Goal: Task Accomplishment & Management: Complete application form

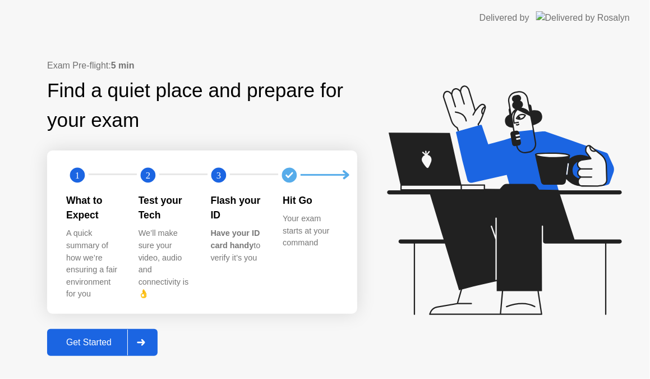
click at [145, 339] on icon at bounding box center [141, 342] width 8 height 7
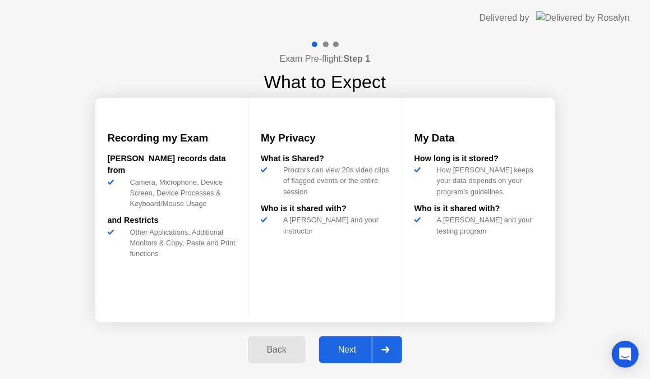
click at [371, 344] on div "Next" at bounding box center [348, 349] width 50 height 10
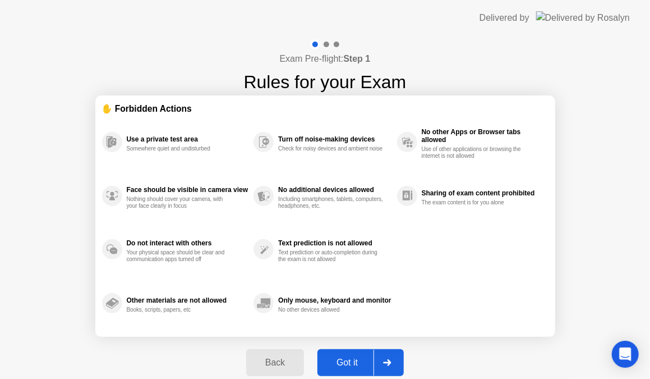
click at [391, 362] on icon at bounding box center [387, 362] width 8 height 7
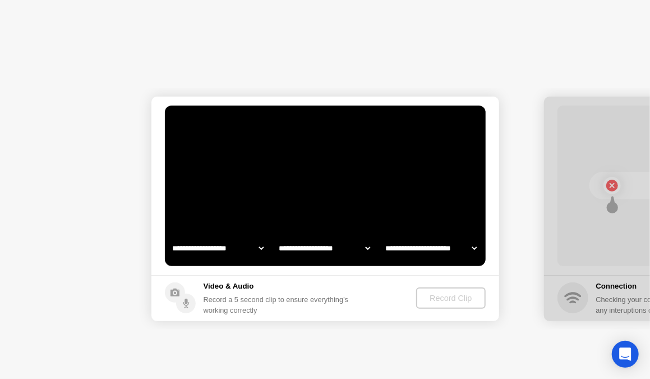
select select "**********"
select select "*******"
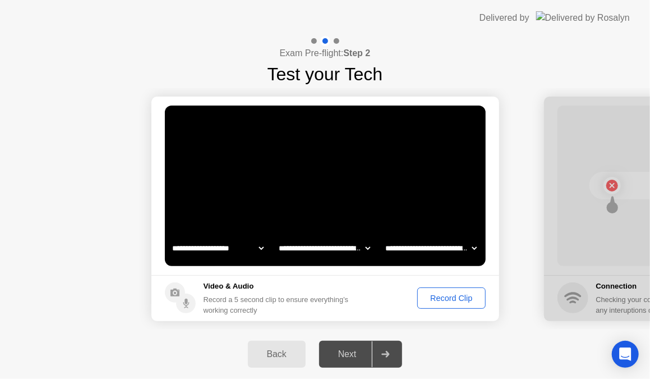
click at [431, 302] on div "Record Clip" at bounding box center [451, 297] width 60 height 9
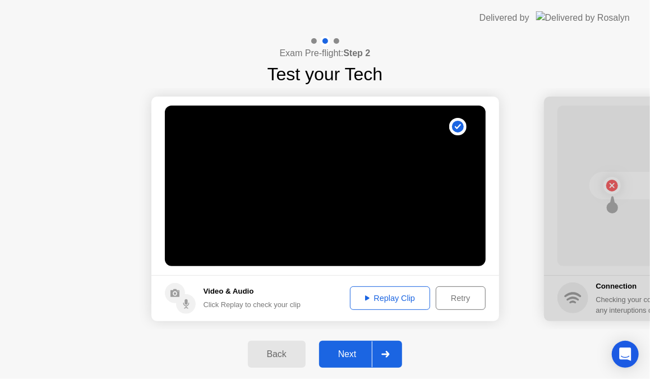
click at [390, 343] on div at bounding box center [385, 354] width 27 height 26
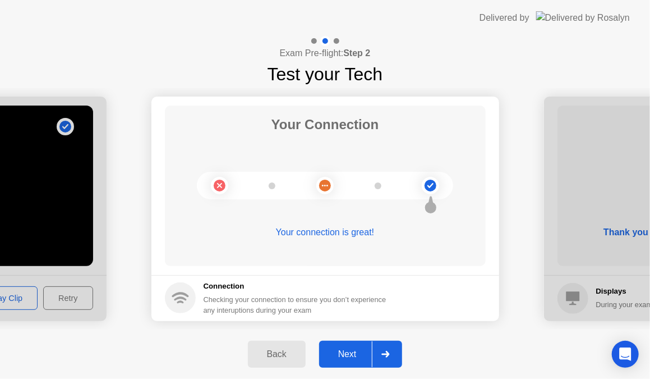
click at [357, 329] on div "Back Next" at bounding box center [325, 353] width 650 height 49
click at [365, 352] on div "Next" at bounding box center [348, 354] width 50 height 10
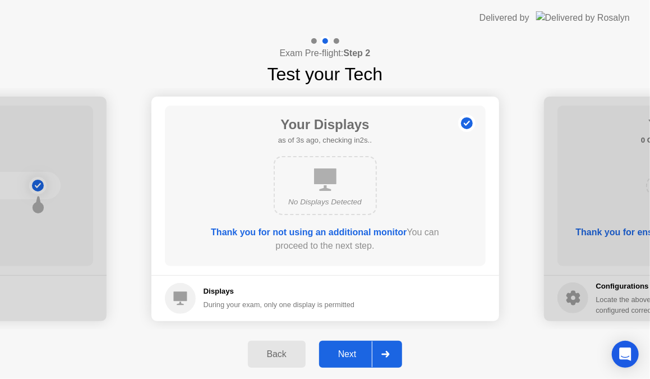
click at [387, 343] on div at bounding box center [385, 354] width 27 height 26
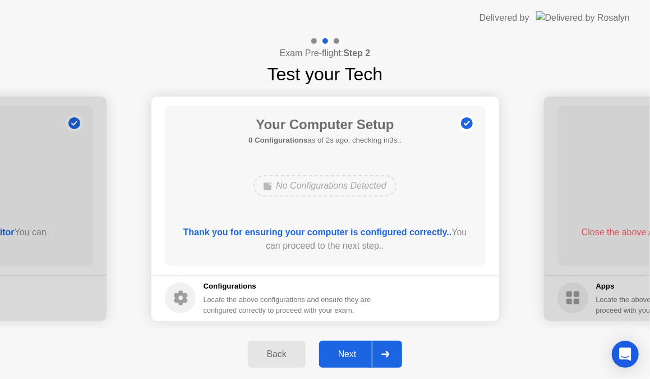
click at [385, 343] on div at bounding box center [385, 354] width 27 height 26
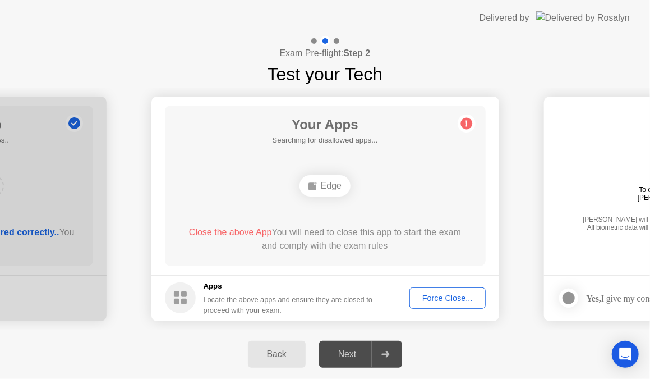
click at [400, 310] on footer "Apps Locate the above apps and ensure they are closed to proceed with your exam…" at bounding box center [325, 298] width 348 height 46
click at [440, 338] on div "Back Next" at bounding box center [325, 353] width 650 height 49
click at [447, 295] on div "Force Close..." at bounding box center [447, 297] width 68 height 9
click at [326, 181] on div "Edge" at bounding box center [325, 185] width 51 height 21
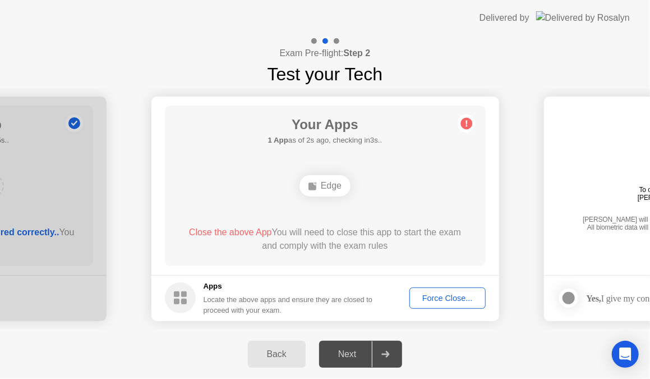
click at [326, 181] on div "Edge" at bounding box center [325, 185] width 51 height 21
click at [459, 122] on icon at bounding box center [467, 123] width 18 height 18
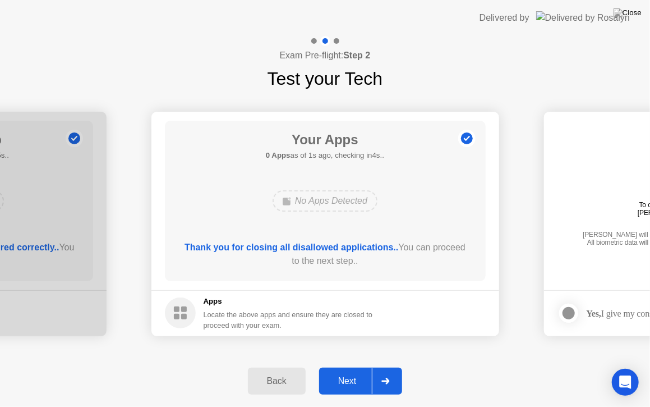
click at [390, 378] on icon at bounding box center [386, 381] width 8 height 7
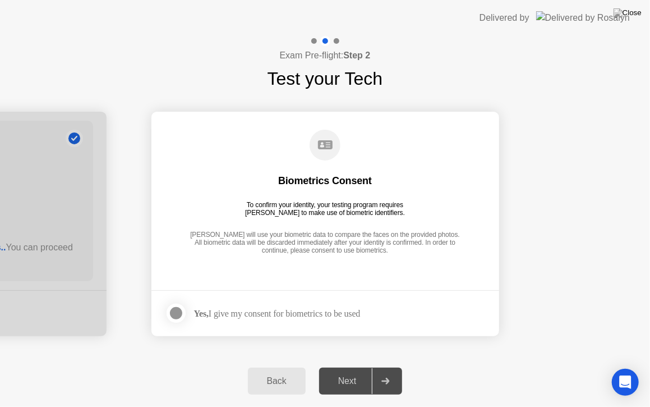
click at [177, 310] on div at bounding box center [175, 312] width 13 height 13
click at [177, 310] on icon at bounding box center [176, 313] width 7 height 7
click at [177, 310] on div at bounding box center [175, 312] width 13 height 13
click at [379, 373] on div at bounding box center [385, 381] width 27 height 26
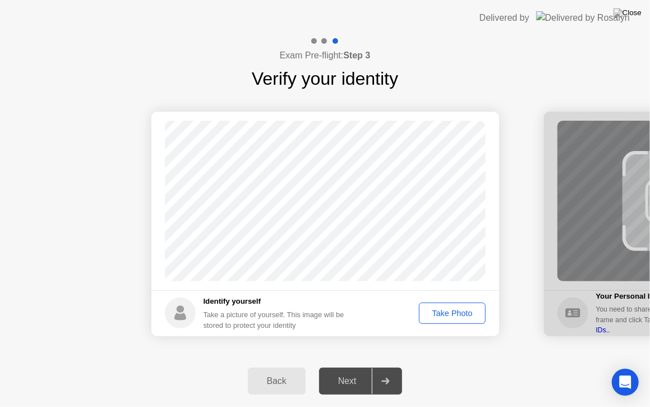
click at [432, 320] on button "Take Photo" at bounding box center [452, 312] width 66 height 21
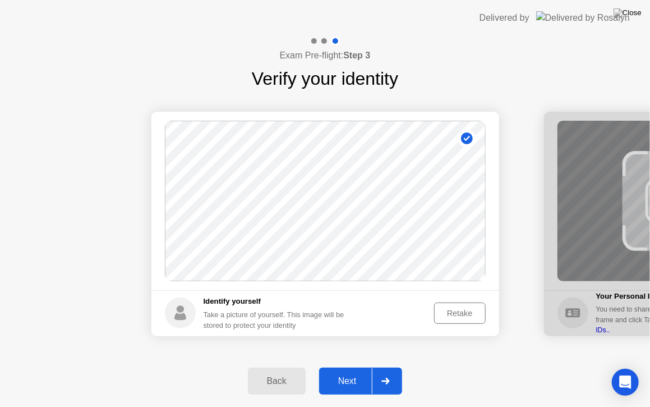
click at [384, 368] on div at bounding box center [385, 381] width 27 height 26
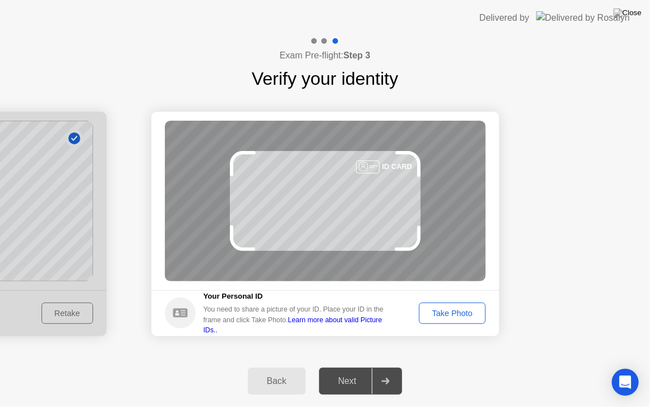
click at [449, 318] on div "Take Photo" at bounding box center [452, 313] width 58 height 9
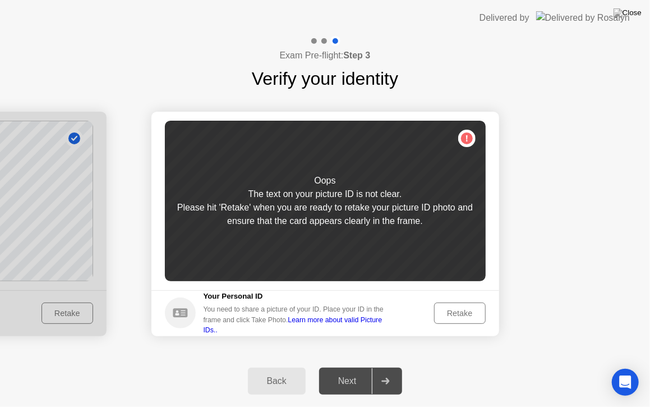
click at [480, 306] on button "Retake" at bounding box center [460, 312] width 52 height 21
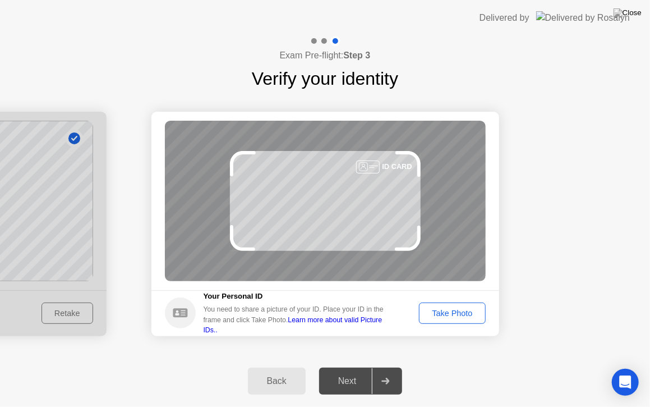
click at [466, 315] on div "Take Photo" at bounding box center [452, 313] width 58 height 9
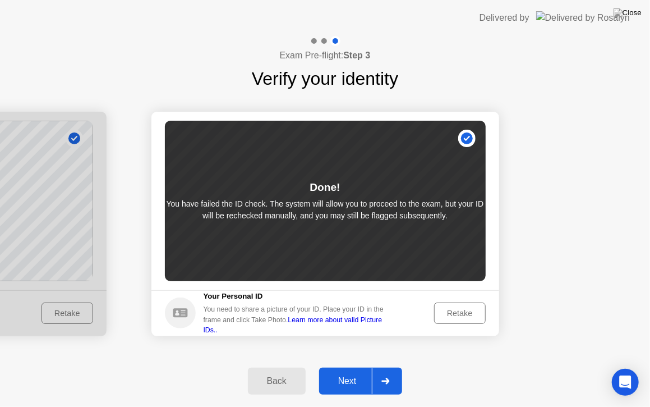
click at [392, 378] on div at bounding box center [385, 381] width 27 height 26
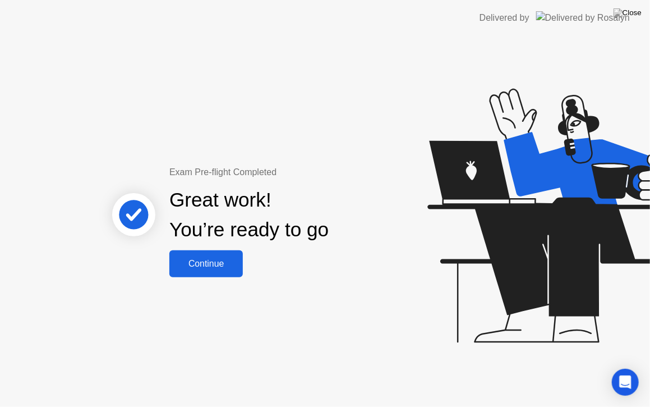
click at [229, 265] on div "Continue" at bounding box center [206, 264] width 67 height 10
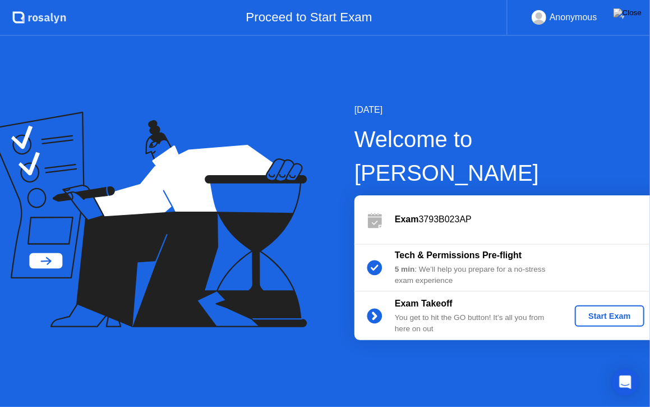
click at [581, 311] on div "Start Exam" at bounding box center [610, 315] width 60 height 9
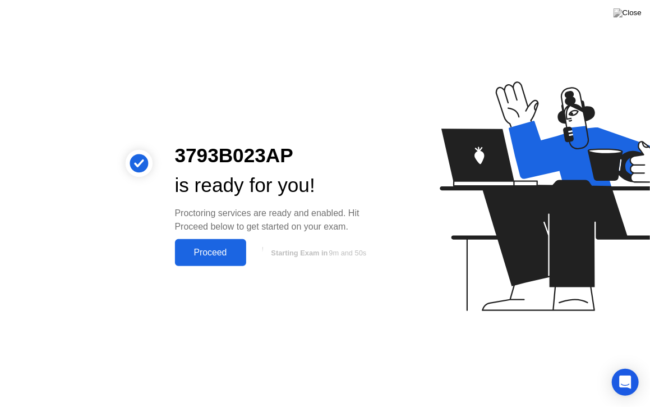
click at [220, 252] on div "Proceed" at bounding box center [210, 252] width 65 height 10
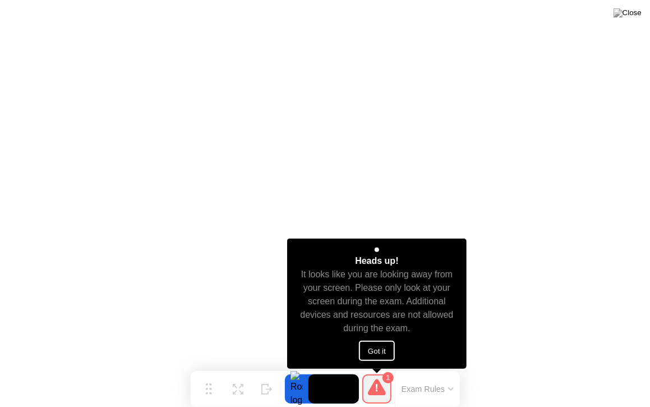
click at [382, 349] on button "Got it" at bounding box center [377, 351] width 36 height 20
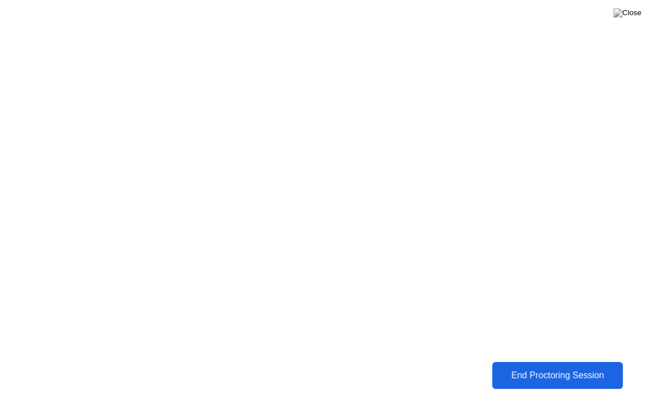
click at [531, 378] on div "End Proctoring Session" at bounding box center [557, 375] width 125 height 10
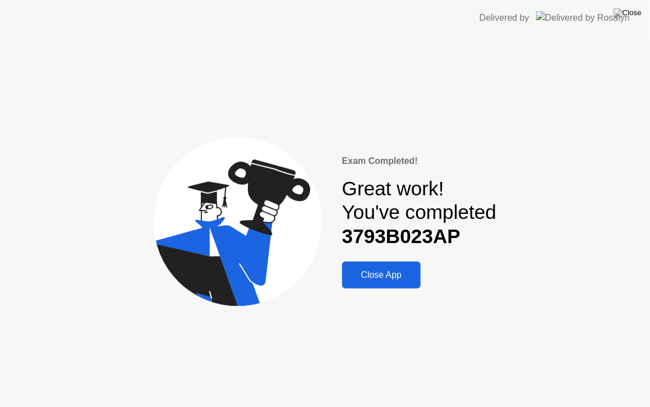
click at [386, 279] on div "Close App" at bounding box center [382, 275] width 72 height 10
